Goal: Information Seeking & Learning: Learn about a topic

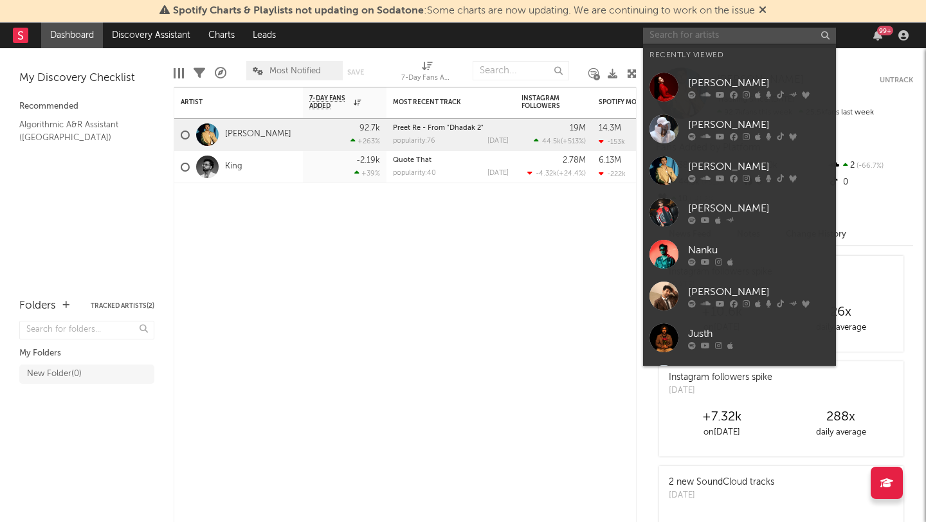
click at [746, 38] on input "text" at bounding box center [739, 36] width 193 height 16
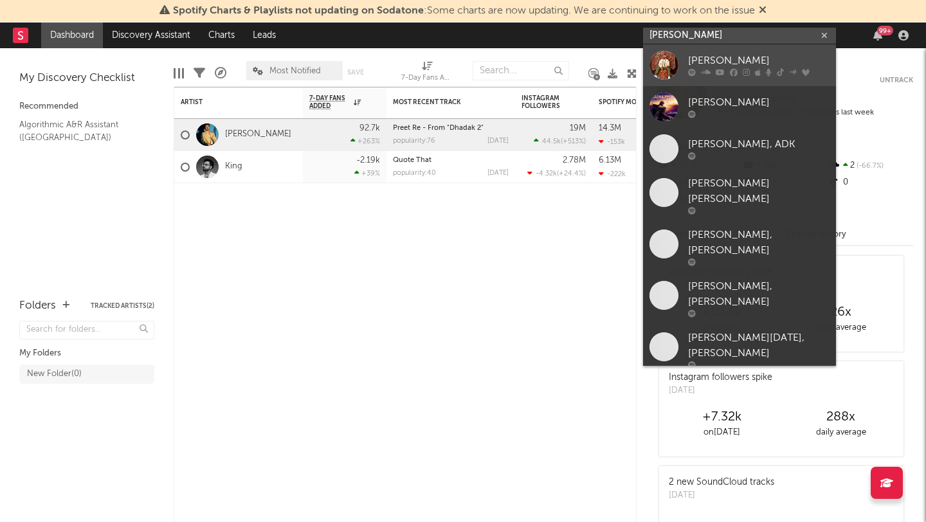
type input "[PERSON_NAME]"
click at [683, 62] on link "[PERSON_NAME]" at bounding box center [739, 65] width 193 height 42
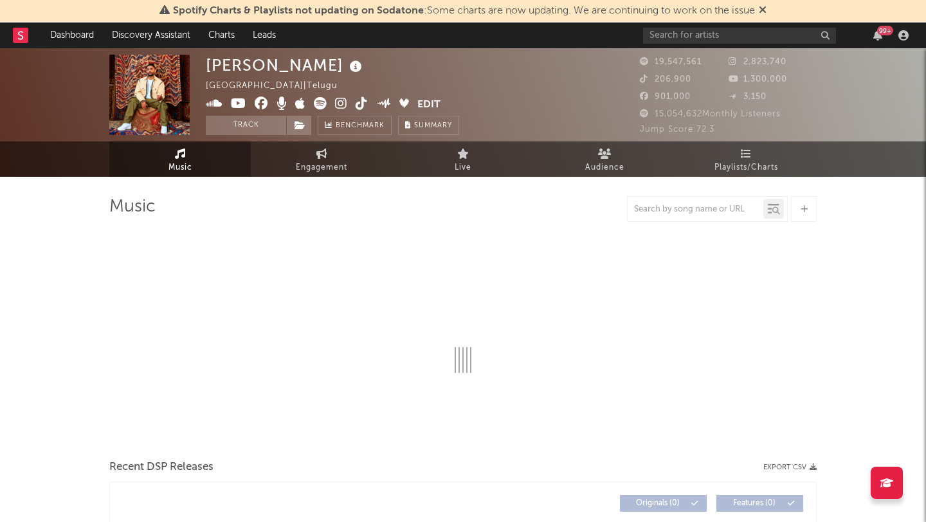
select select "6m"
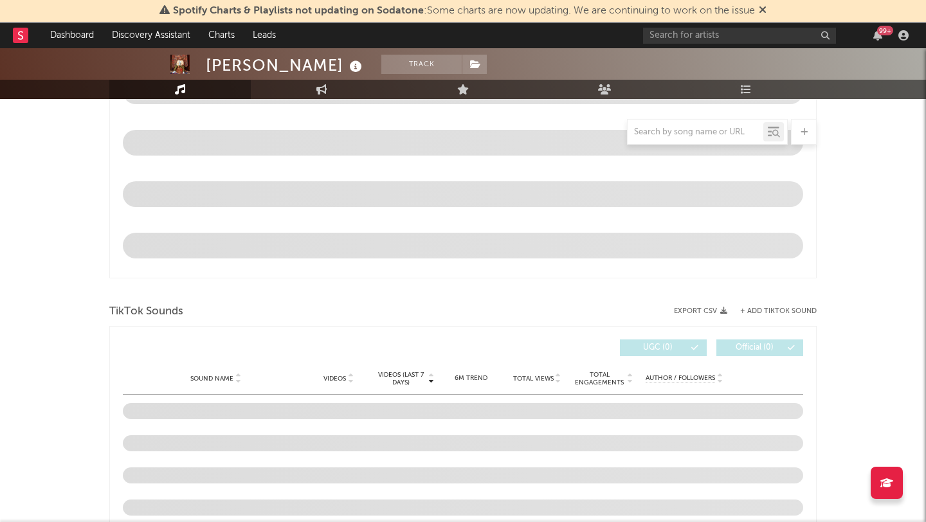
scroll to position [838, 0]
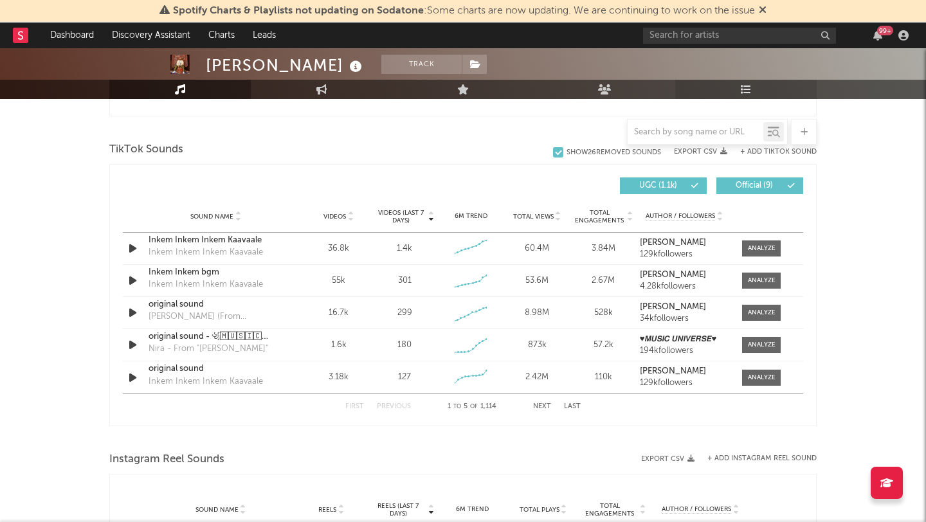
click at [753, 93] on link "Playlists/Charts" at bounding box center [745, 89] width 141 height 19
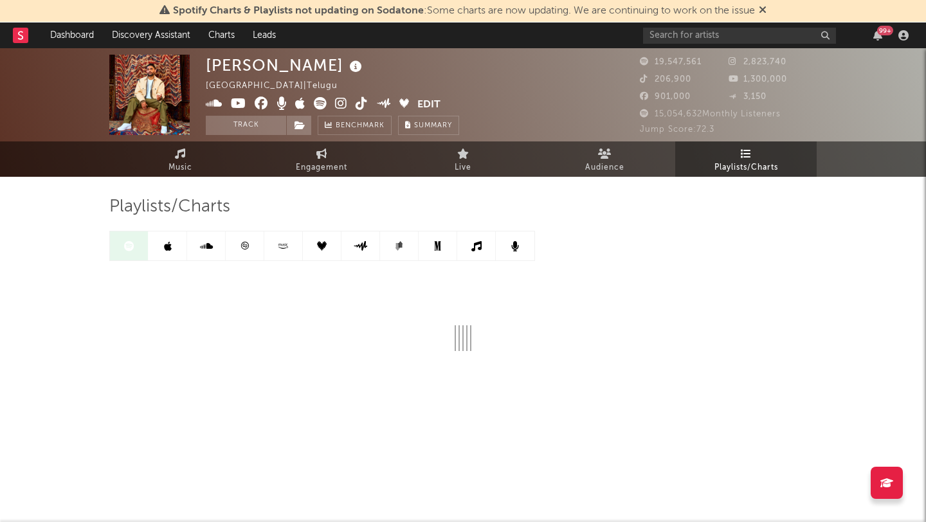
click at [0, 340] on div "[PERSON_NAME] India | Telugu Edit Track Benchmark Summary 19,547,561 2,823,740 …" at bounding box center [463, 260] width 926 height 425
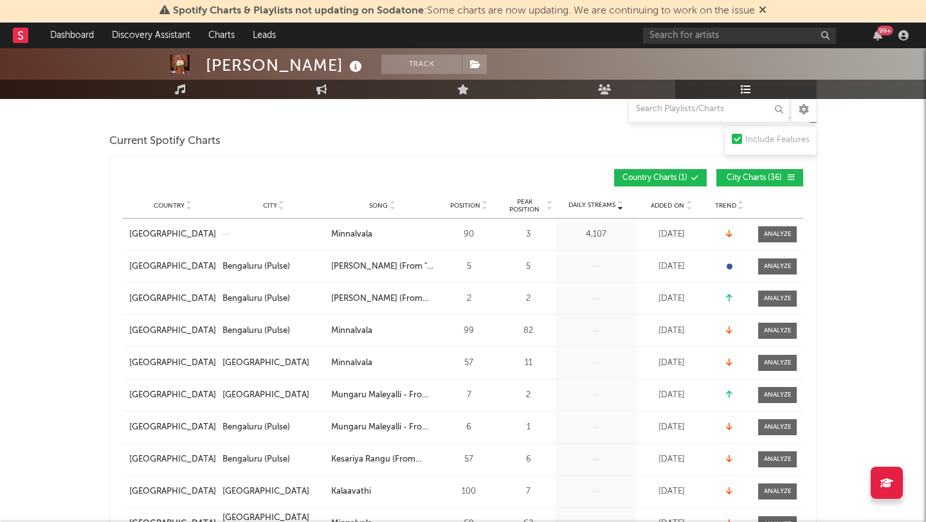
scroll to position [162, 0]
click at [691, 109] on input "text" at bounding box center [709, 109] width 161 height 26
type input "sol"
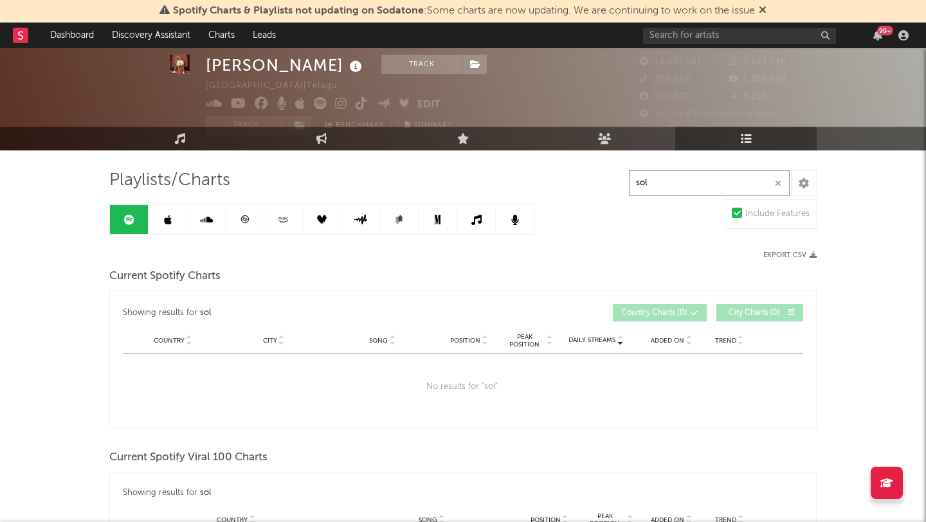
scroll to position [28, 0]
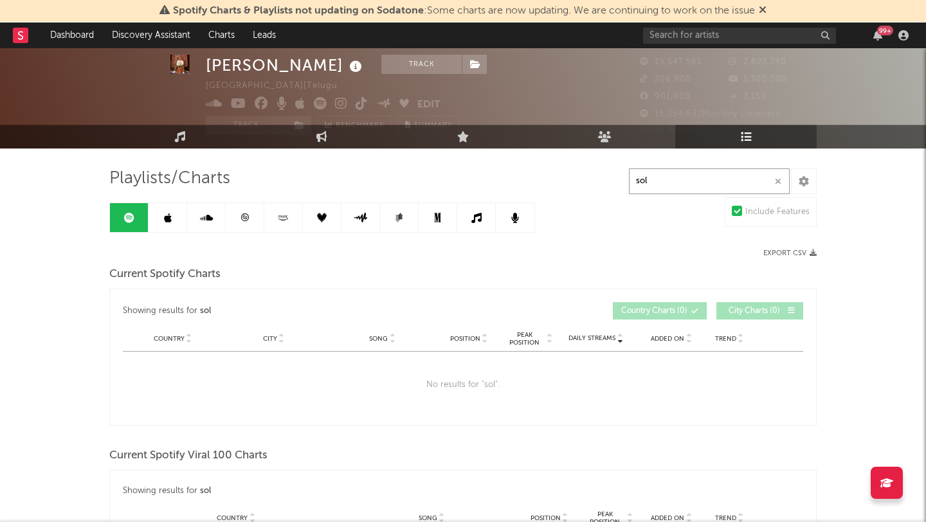
click at [779, 185] on icon "button" at bounding box center [778, 181] width 6 height 8
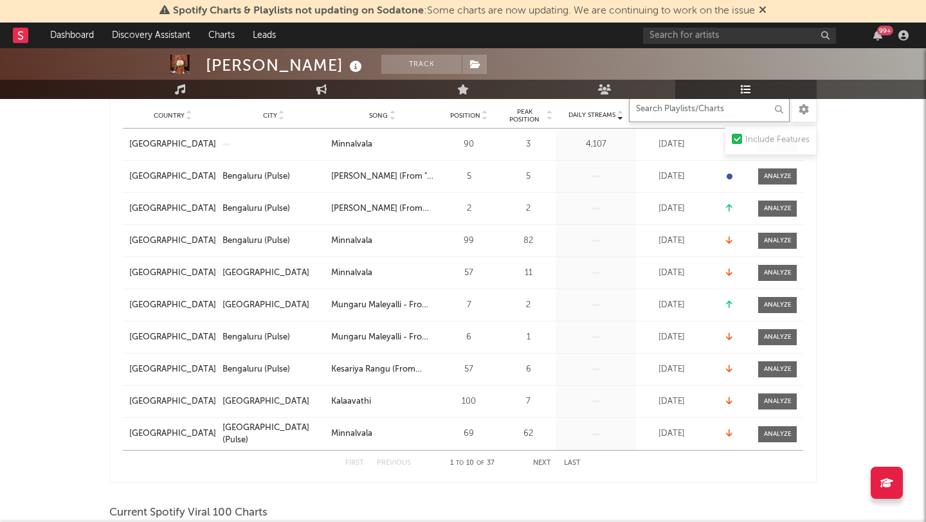
scroll to position [248, 0]
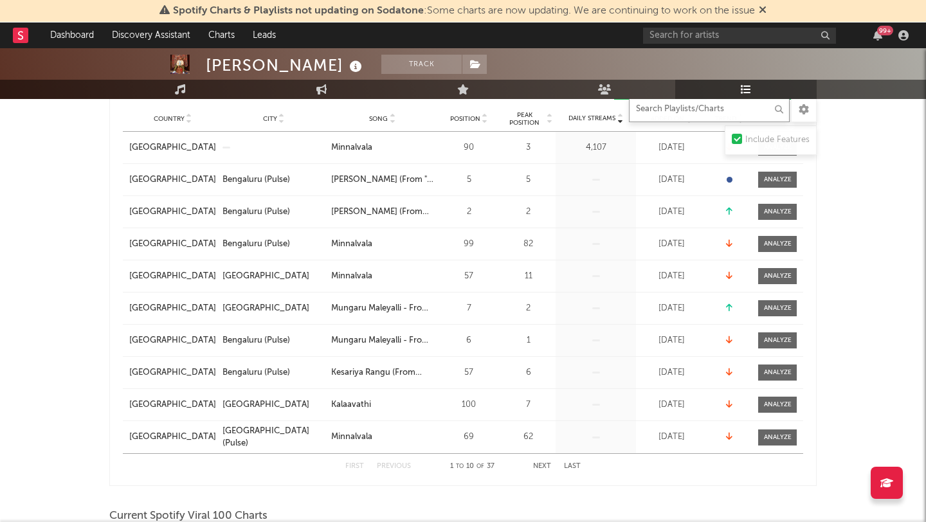
click at [538, 464] on button "Next" at bounding box center [542, 466] width 18 height 7
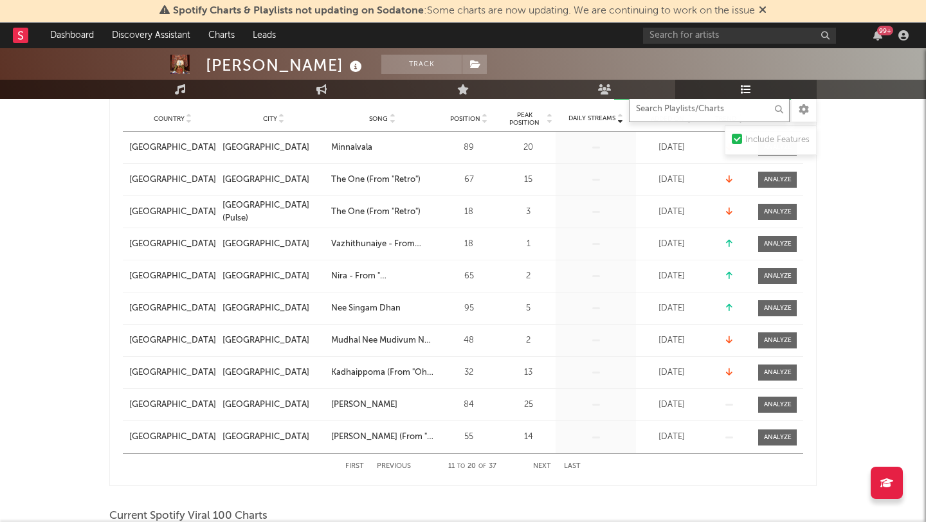
click at [539, 465] on button "Next" at bounding box center [542, 466] width 18 height 7
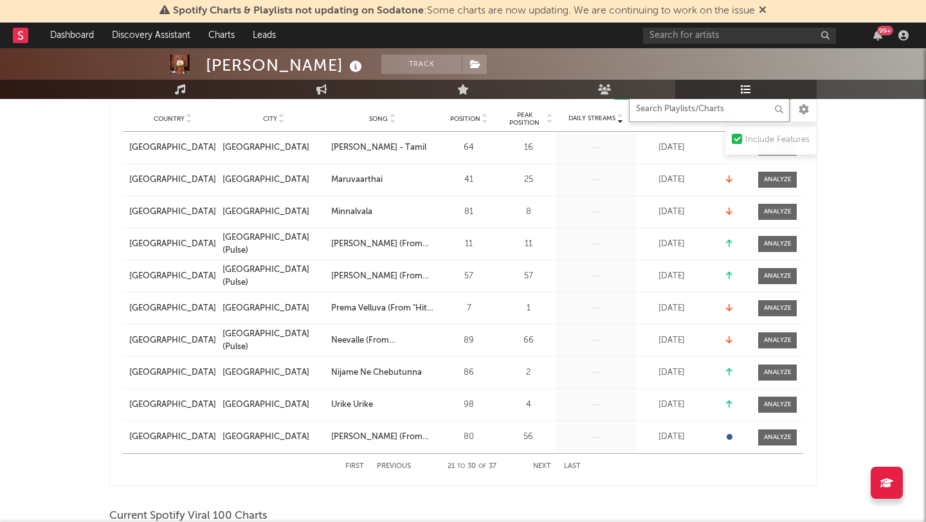
click at [538, 465] on button "Next" at bounding box center [542, 466] width 18 height 7
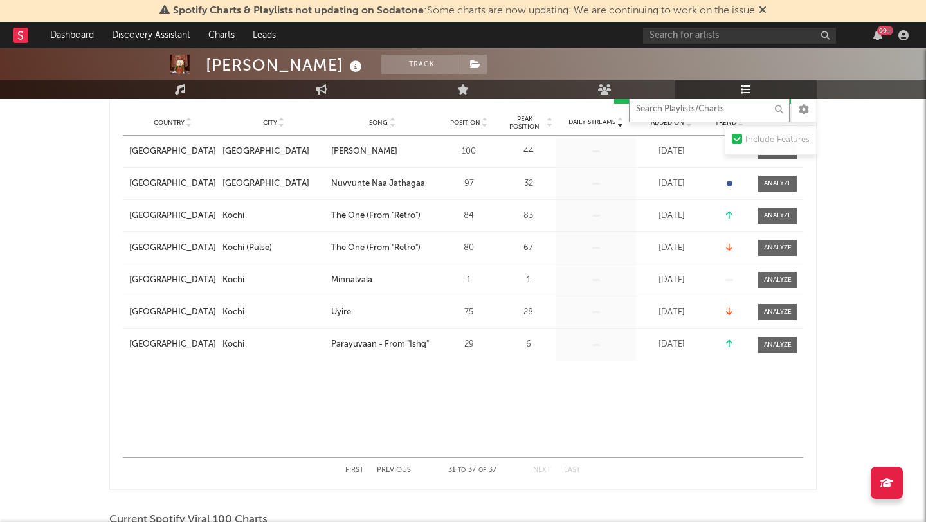
scroll to position [245, 0]
click at [358, 469] on button "First" at bounding box center [354, 469] width 19 height 7
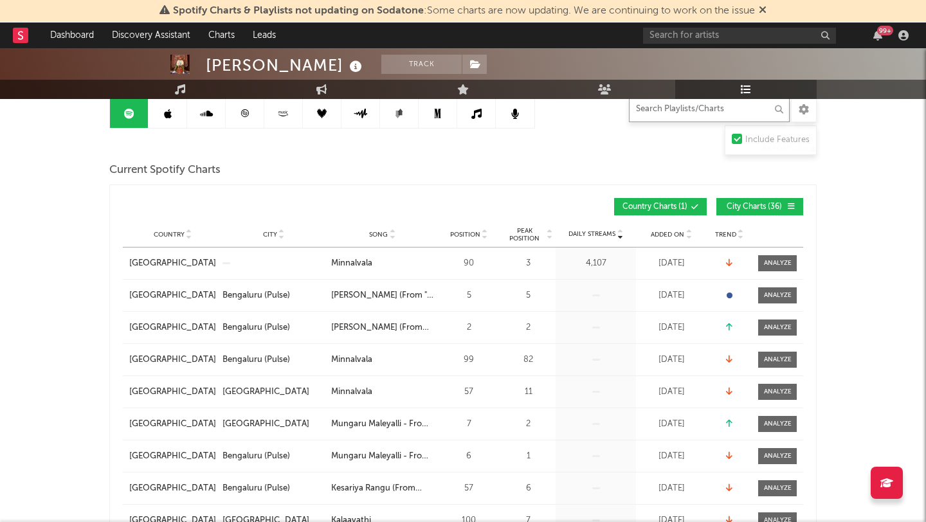
scroll to position [138, 0]
